Goal: Information Seeking & Learning: Learn about a topic

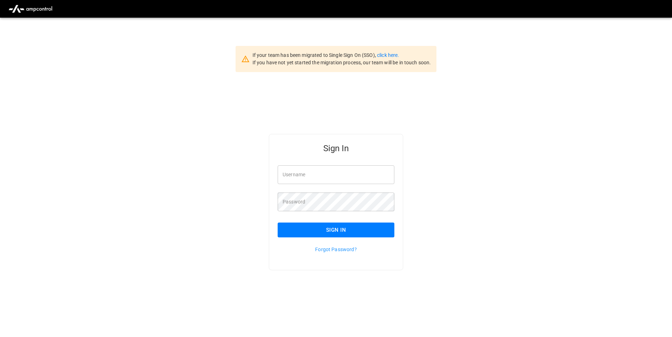
type input "**********"
click at [393, 54] on link "click here." at bounding box center [388, 55] width 22 height 6
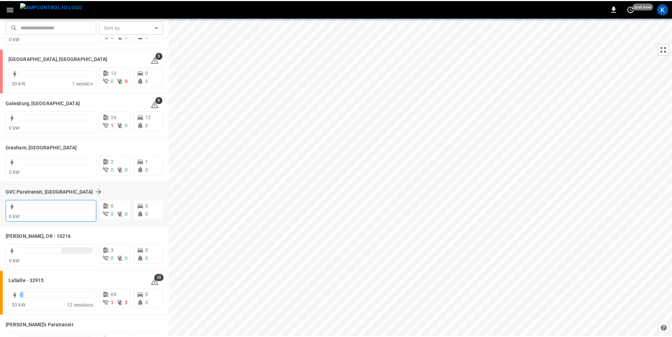
scroll to position [212, 0]
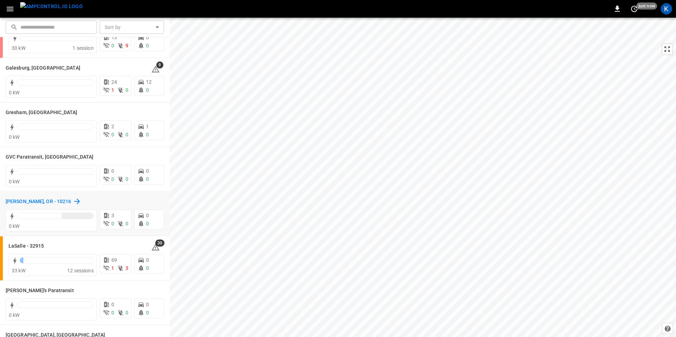
click at [39, 200] on h6 "[PERSON_NAME], OR - 10216" at bounding box center [39, 202] width 66 height 8
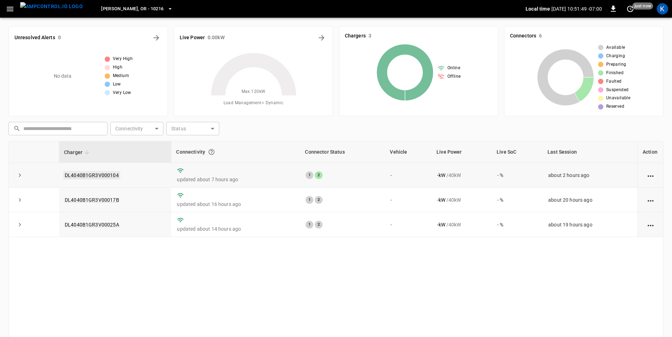
click at [89, 174] on link "DL4040B1GR3V000104" at bounding box center [91, 175] width 57 height 8
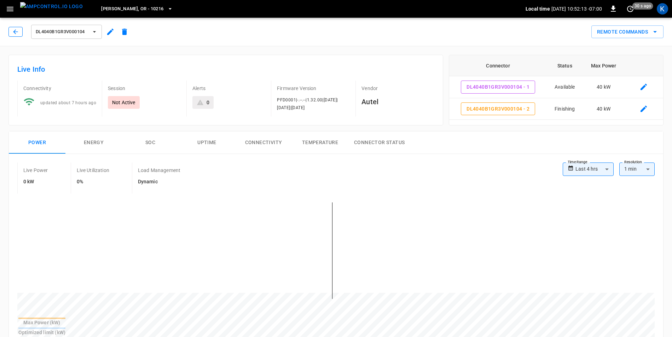
click at [12, 31] on icon "button" at bounding box center [15, 31] width 7 height 7
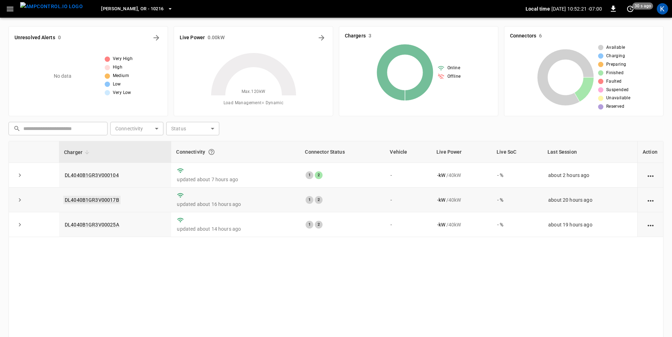
click at [98, 199] on link "DL4040B1GR3V00017B" at bounding box center [91, 200] width 57 height 8
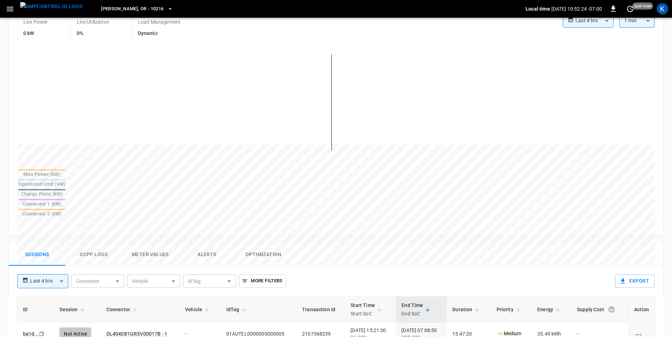
scroll to position [177, 0]
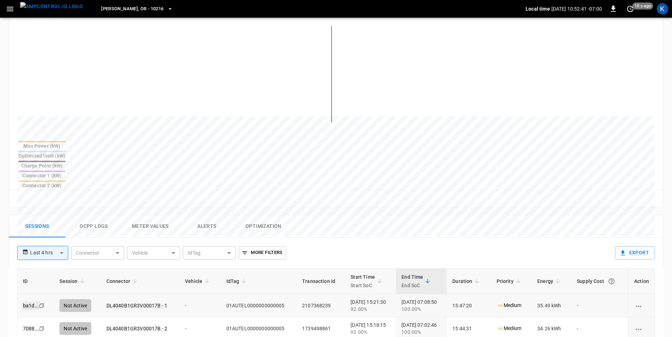
click at [24, 302] on link "ba1d ..." at bounding box center [31, 306] width 19 height 8
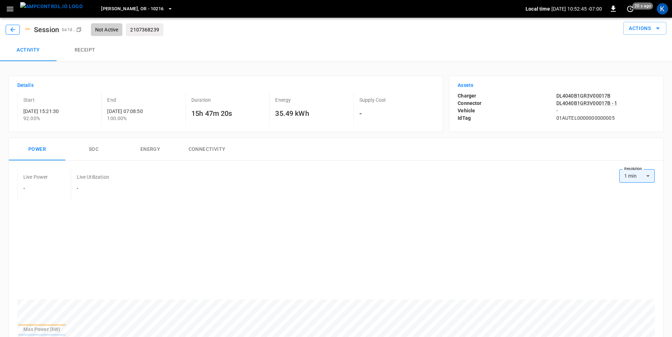
click at [11, 30] on icon "button" at bounding box center [12, 29] width 5 height 5
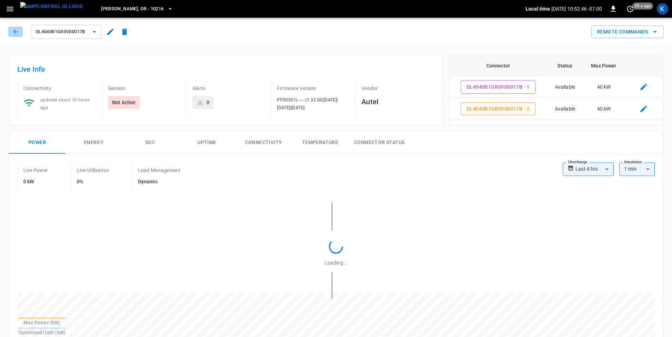
click at [11, 30] on button "button" at bounding box center [15, 32] width 14 height 10
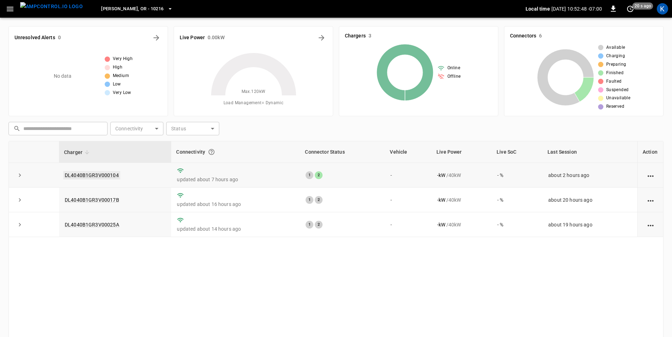
click at [97, 175] on link "DL4040B1GR3V000104" at bounding box center [91, 175] width 57 height 8
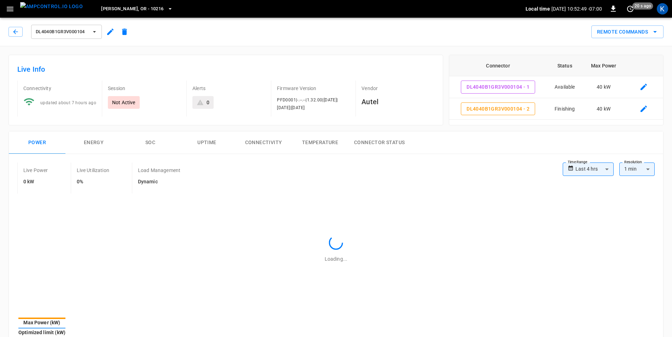
type input "**********"
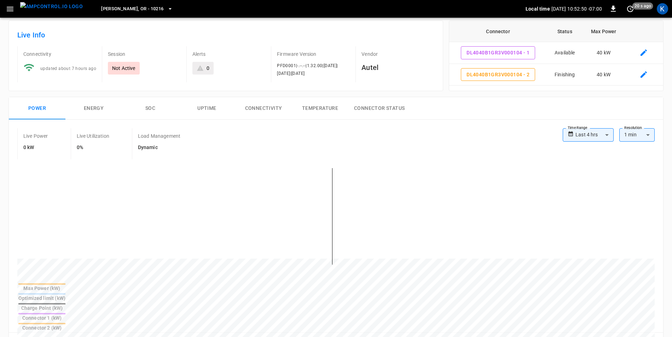
scroll to position [177, 0]
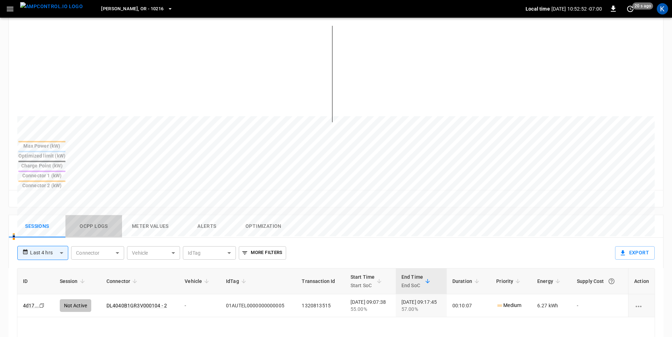
click at [107, 215] on button "Ocpp logs" at bounding box center [93, 226] width 57 height 23
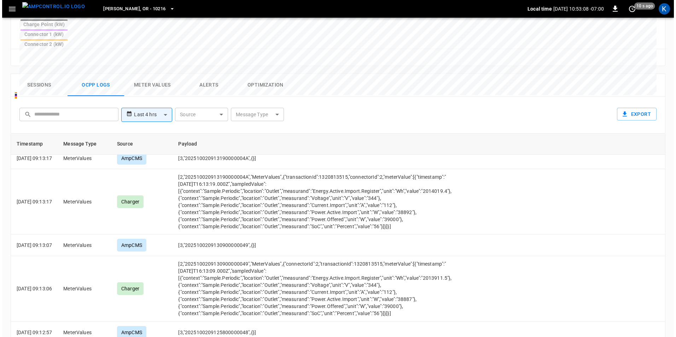
scroll to position [3218, 0]
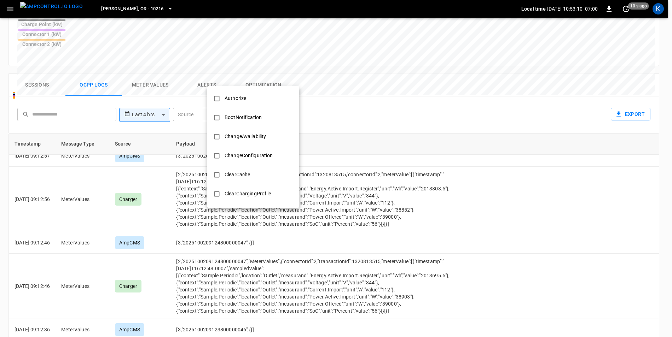
click at [258, 77] on body "**********" at bounding box center [336, 39] width 672 height 715
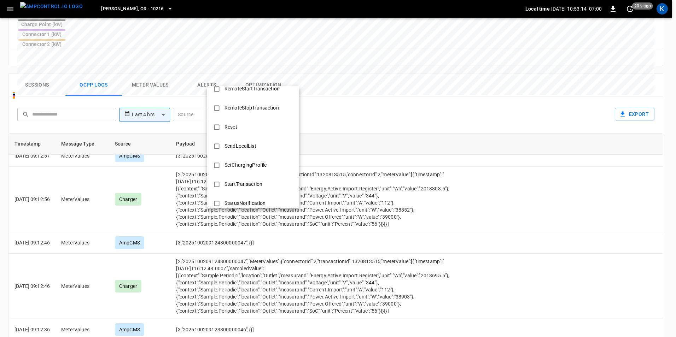
scroll to position [283, 0]
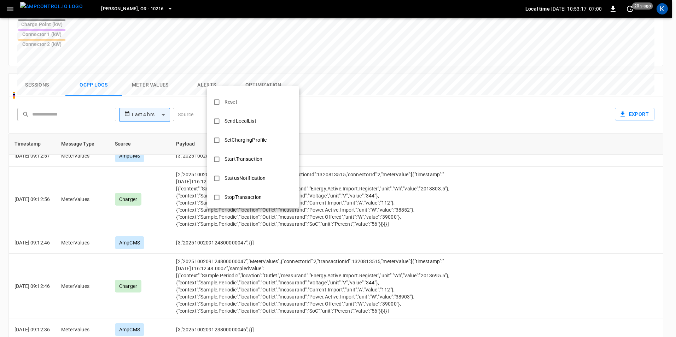
click at [245, 160] on div "StartTransaction" at bounding box center [243, 159] width 46 height 13
type input "**********"
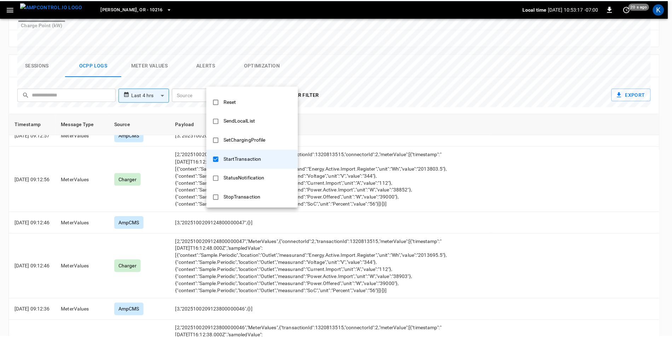
scroll to position [0, 0]
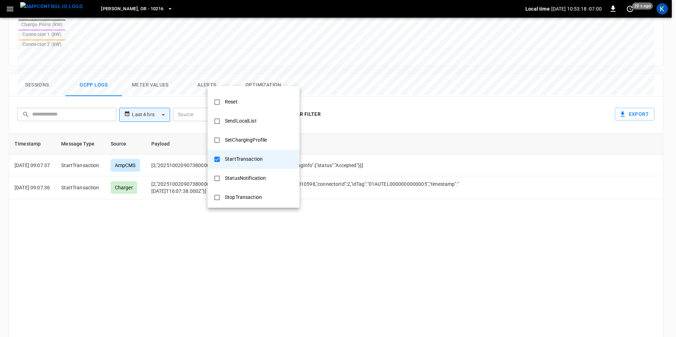
click at [377, 65] on div at bounding box center [338, 168] width 676 height 337
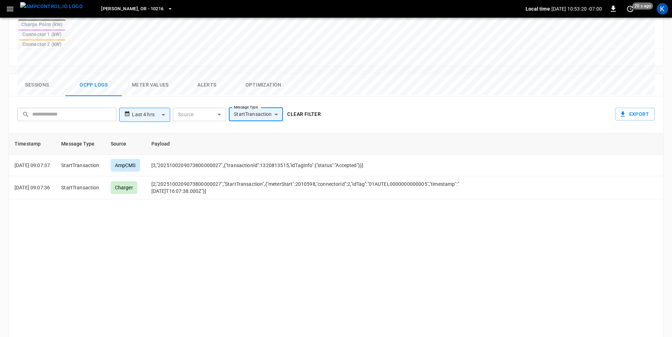
click at [300, 108] on button "Clear filter" at bounding box center [303, 114] width 39 height 13
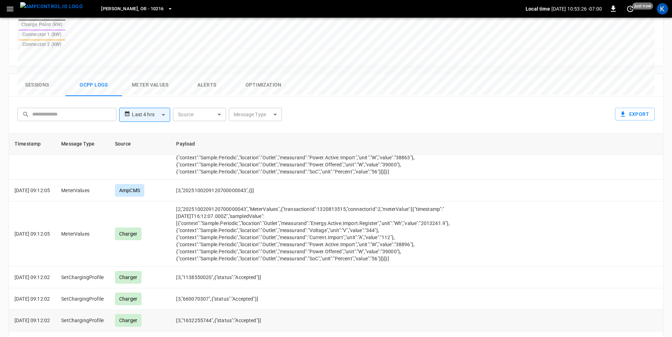
scroll to position [343, 0]
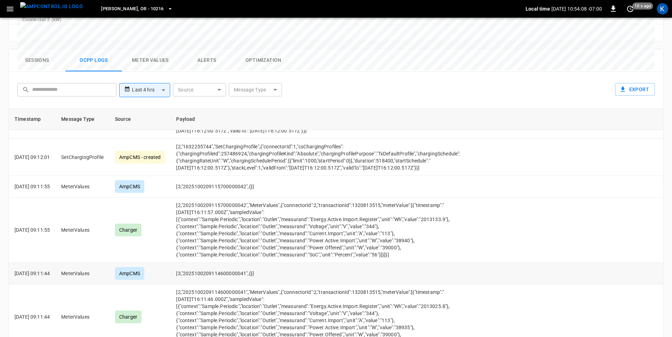
scroll to position [0, 0]
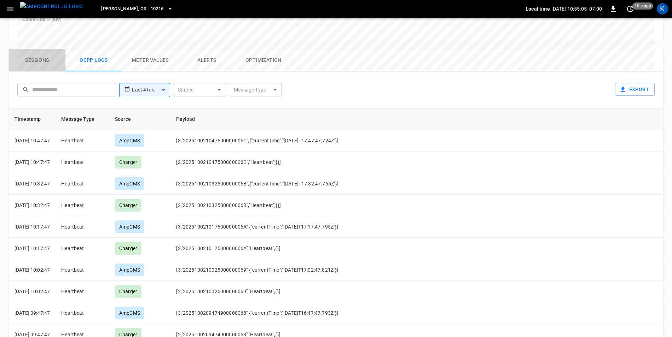
click at [39, 49] on button "Sessions" at bounding box center [37, 60] width 57 height 23
